Goal: Use online tool/utility: Utilize a website feature to perform a specific function

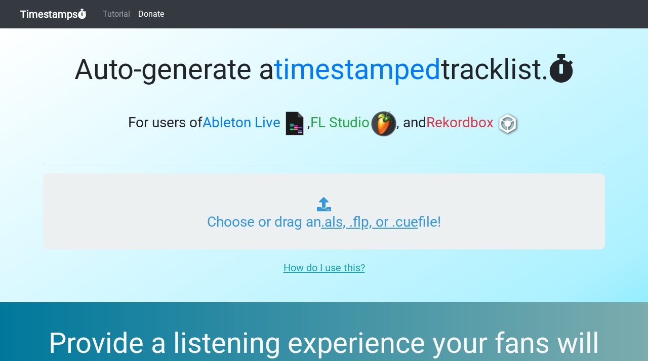
click at [333, 222] on input "Choose or drag an .als, .flp, or .cue file!" at bounding box center [324, 211] width 562 height 76
type input "C:\fakepath\Sin título.als"
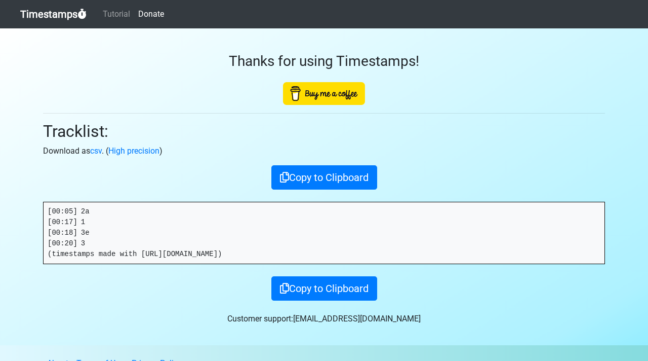
click at [74, 13] on link "Timestamps" at bounding box center [53, 14] width 66 height 20
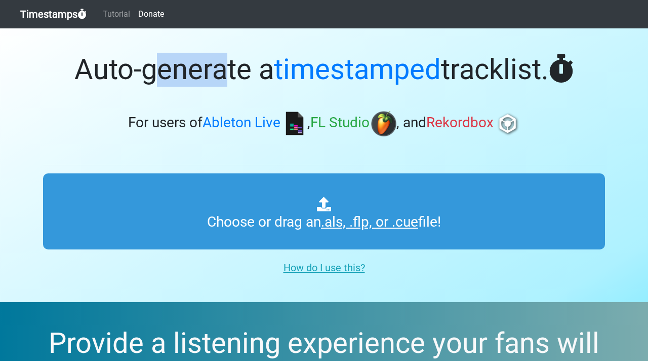
drag, startPoint x: 164, startPoint y: 86, endPoint x: 265, endPoint y: 86, distance: 101.3
click at [264, 86] on h1 "Auto-generate a timestamped tracklist." at bounding box center [324, 70] width 562 height 34
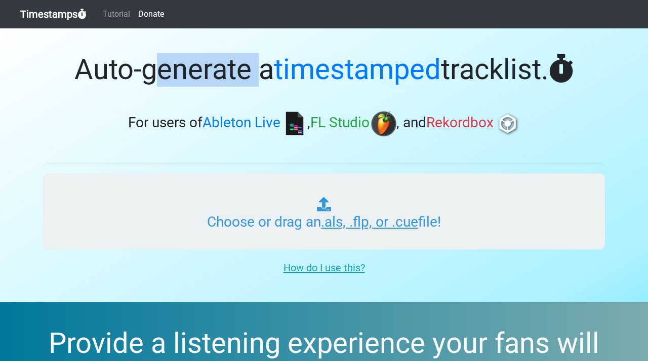
click at [331, 207] on input "Choose or drag an .als, .flp, or .cue file!" at bounding box center [324, 211] width 562 height 76
type input "C:\fakepath\CURSO VIRTUAL DON GU.als"
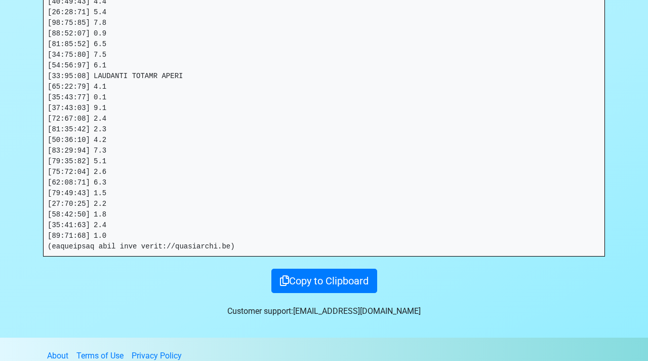
scroll to position [2659, 0]
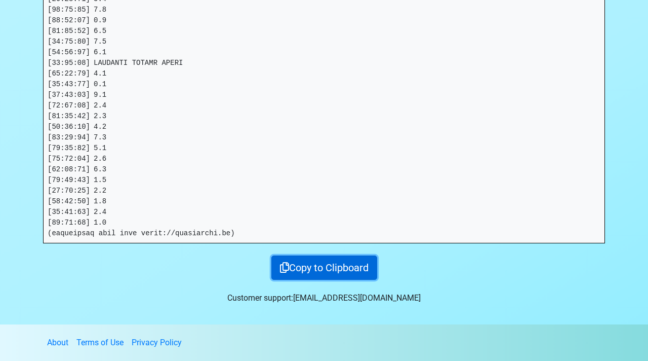
click at [297, 267] on button "Copy to Clipboard" at bounding box center [324, 267] width 106 height 24
